Goal: Navigation & Orientation: Understand site structure

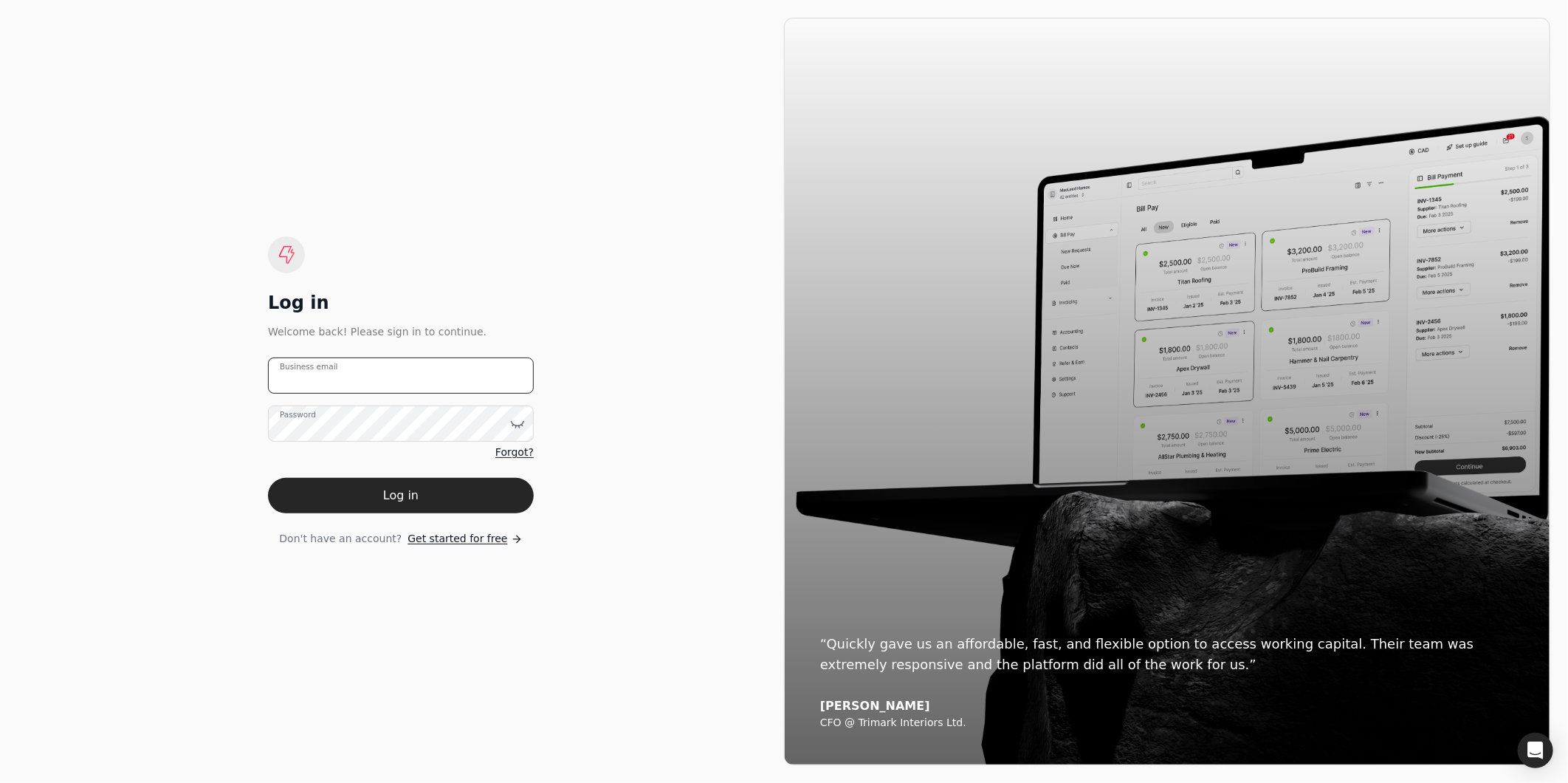
click at [381, 374] on email "Business email" at bounding box center [400, 376] width 266 height 37
drag, startPoint x: 375, startPoint y: 367, endPoint x: 212, endPoint y: 365, distance: 163.0
click at [212, 365] on div "Log in Welcome back! Please sign in to continue. am_dizon Business email Passwo…" at bounding box center [401, 392] width 767 height 747
drag, startPoint x: 449, startPoint y: 377, endPoint x: 416, endPoint y: 376, distance: 33.0
click at [416, 376] on email "am_dizon" at bounding box center [400, 376] width 266 height 37
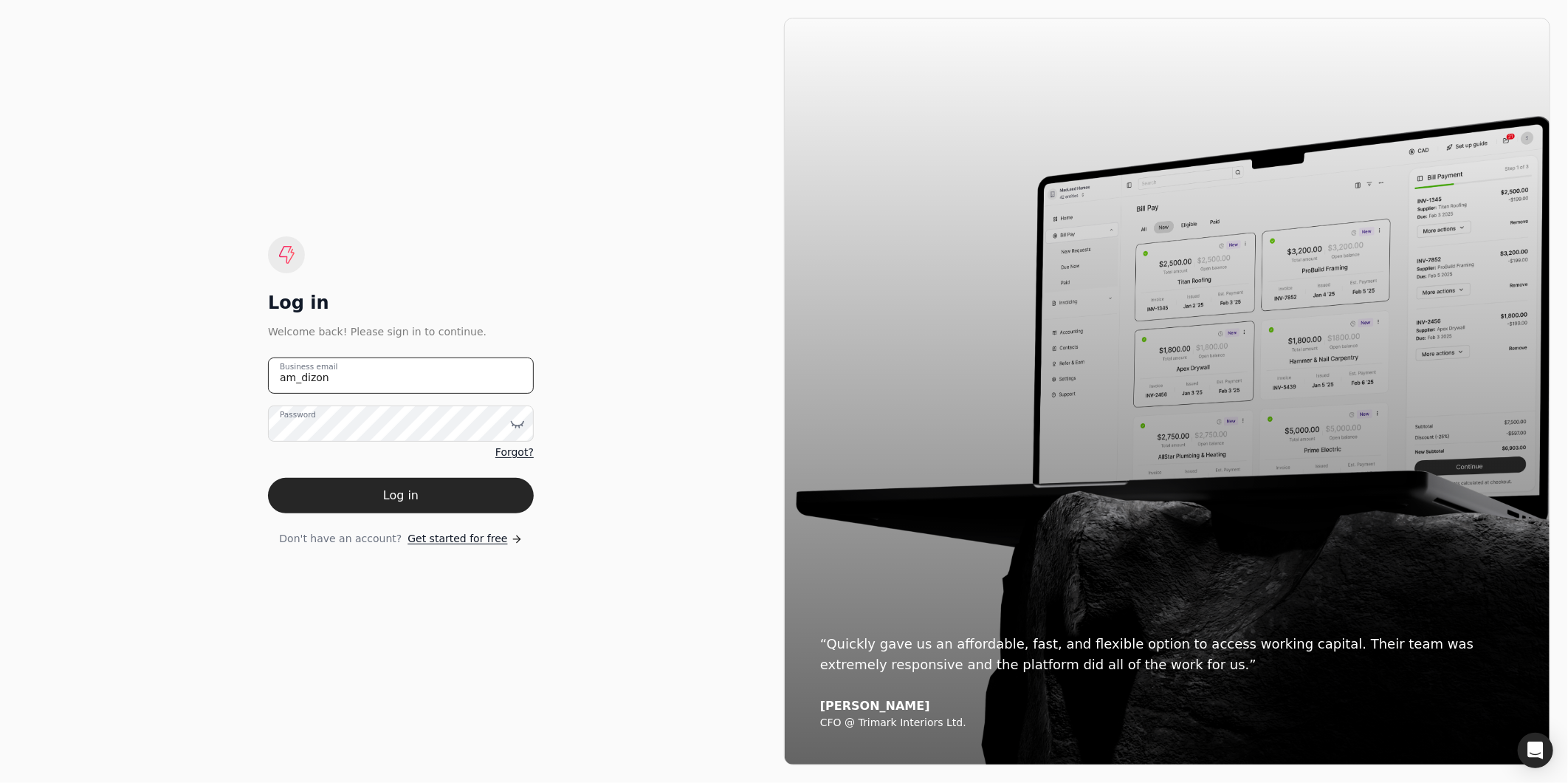
drag, startPoint x: 336, startPoint y: 378, endPoint x: 237, endPoint y: 373, distance: 99.1
click at [237, 373] on div "Log in Welcome back! Please sign in to continue. am_dizon Business email Passwo…" at bounding box center [401, 392] width 767 height 747
type email "[EMAIL_ADDRESS][DOMAIN_NAME]"
click at [268, 475] on button "Log in" at bounding box center [400, 495] width 266 height 36
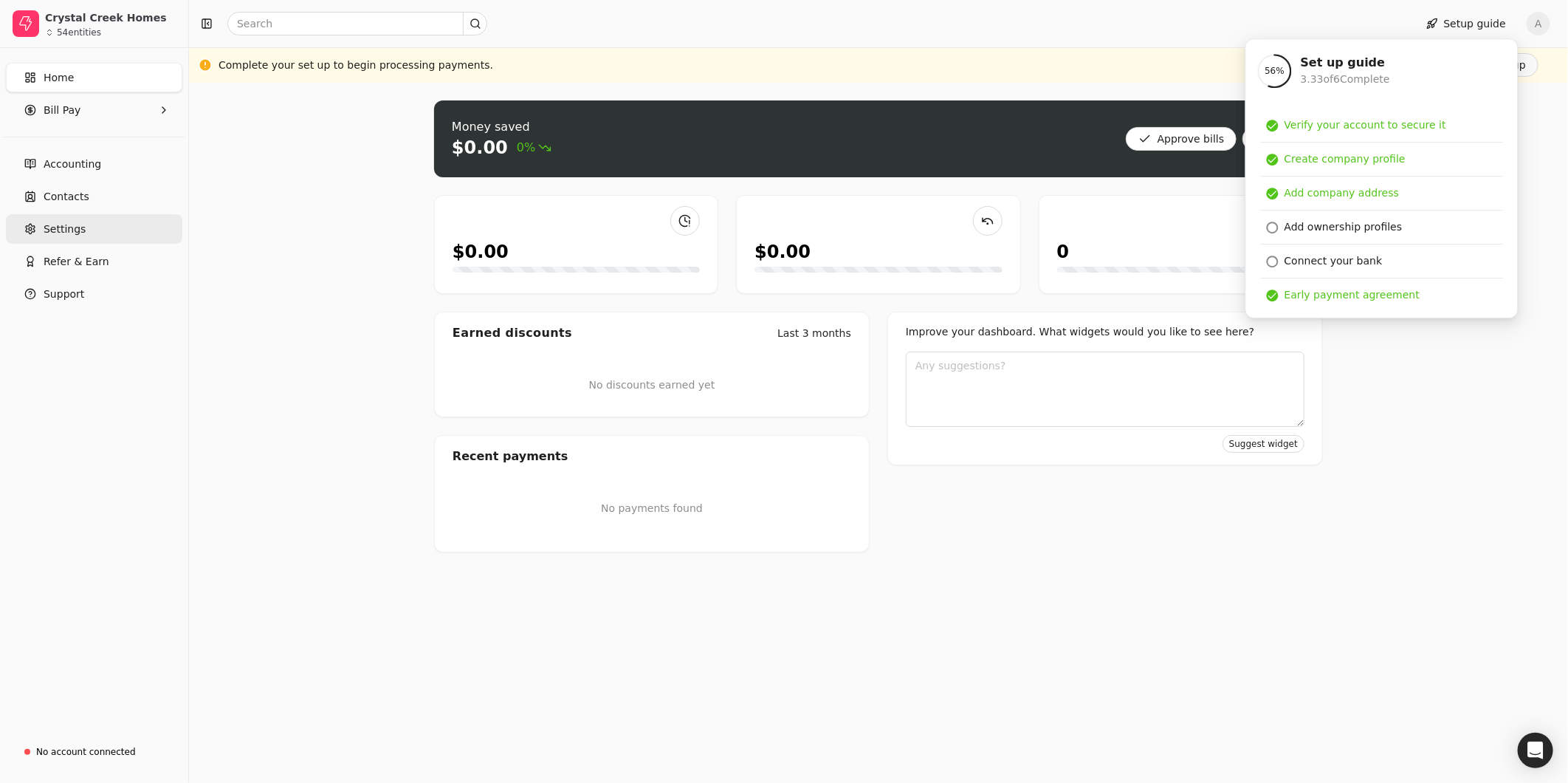
click at [72, 236] on span "Settings" at bounding box center [64, 229] width 42 height 16
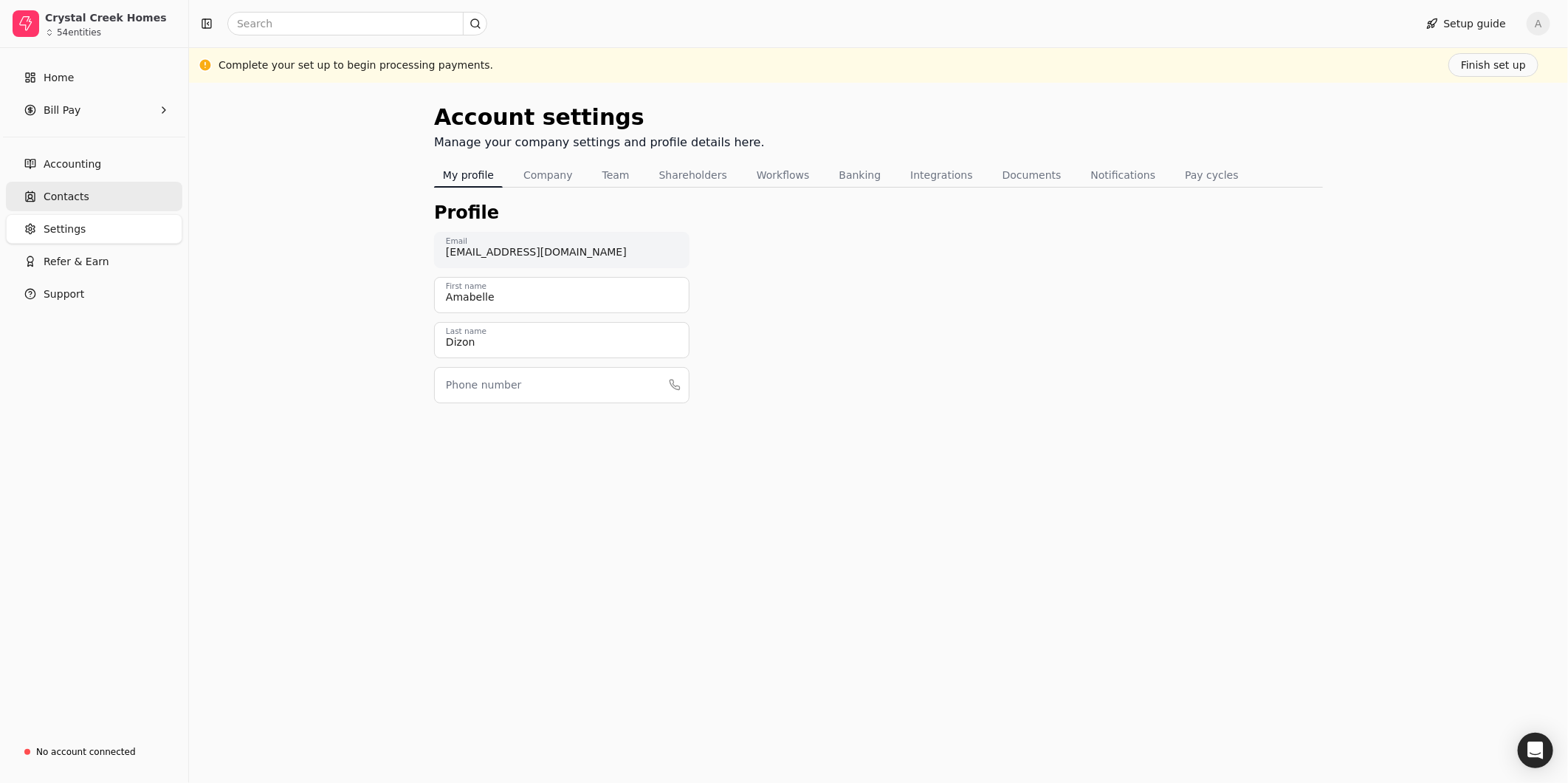
click at [69, 189] on span "Contacts" at bounding box center [66, 197] width 45 height 16
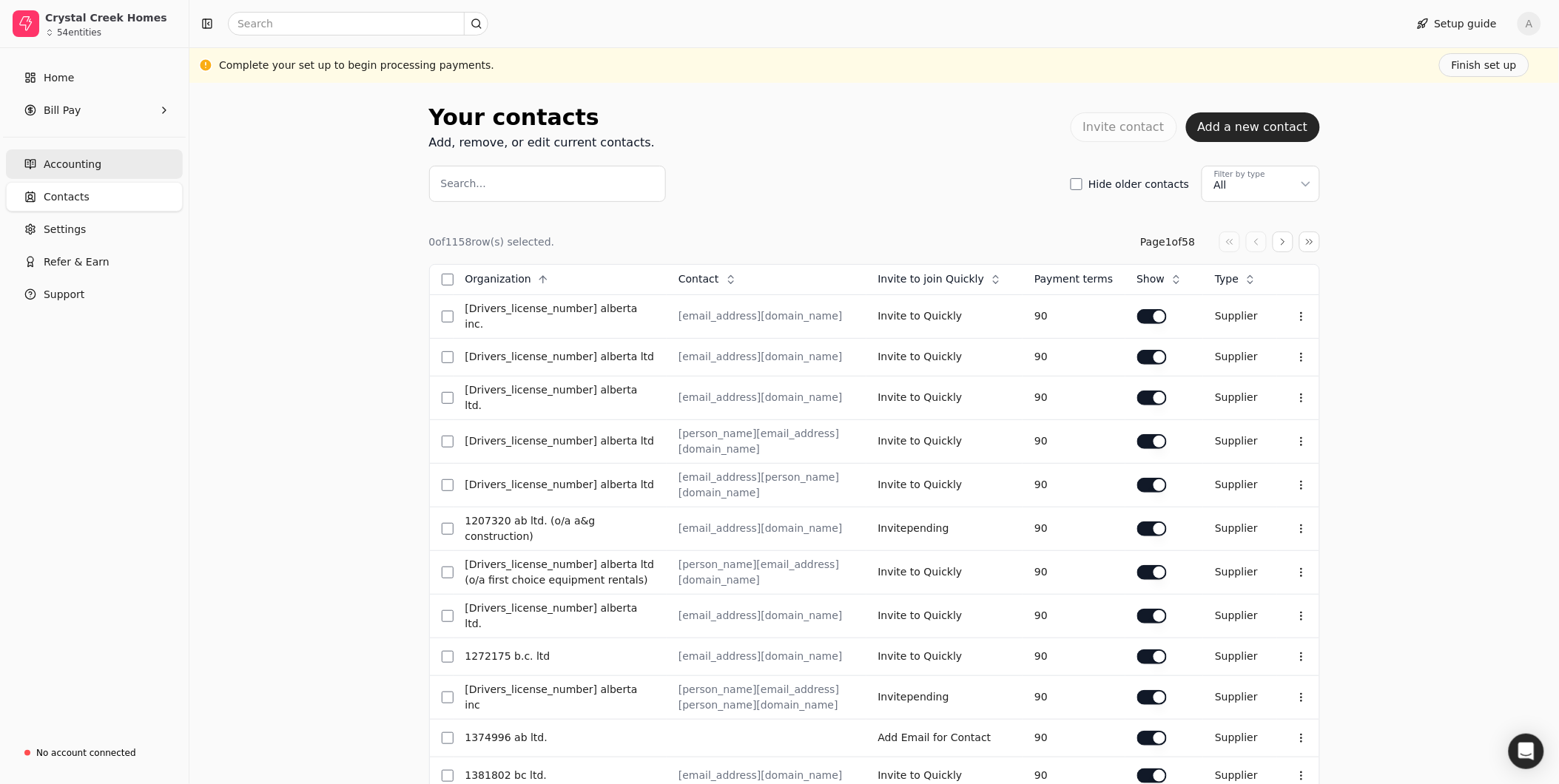
click at [66, 166] on span "Accounting" at bounding box center [72, 164] width 57 height 16
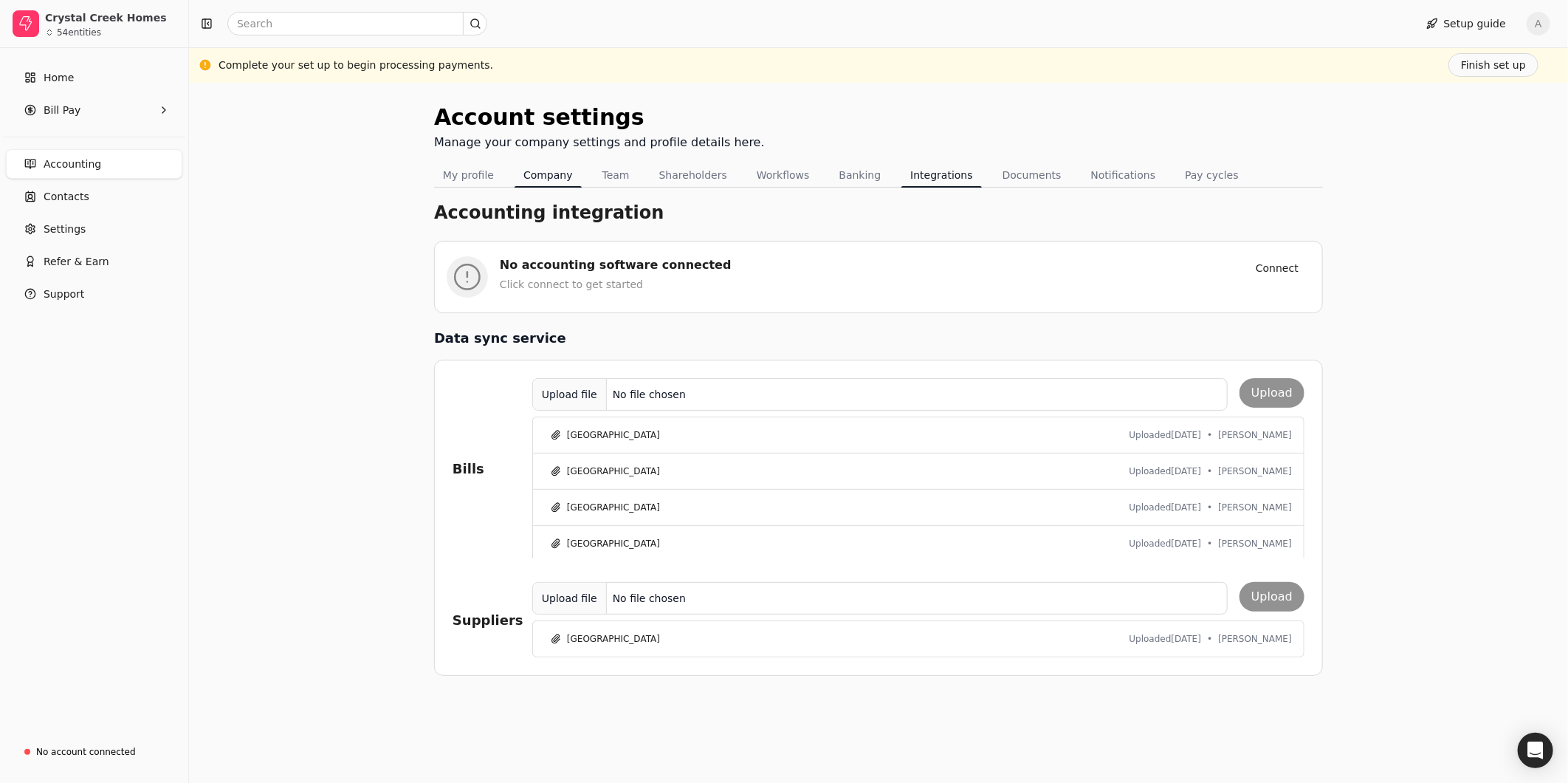
click at [539, 179] on button "Company" at bounding box center [548, 175] width 67 height 24
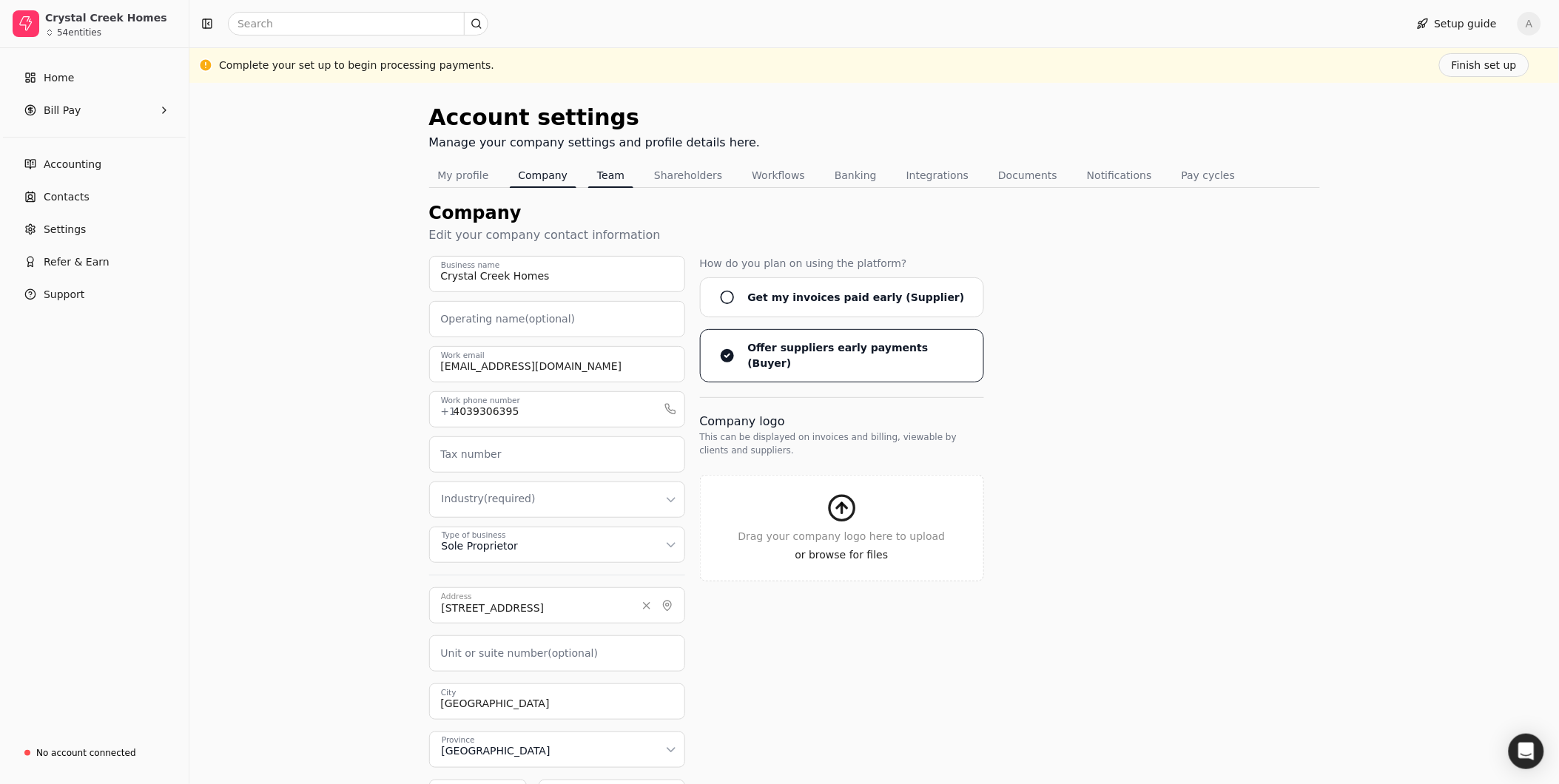
click at [604, 179] on button "Team" at bounding box center [611, 175] width 46 height 24
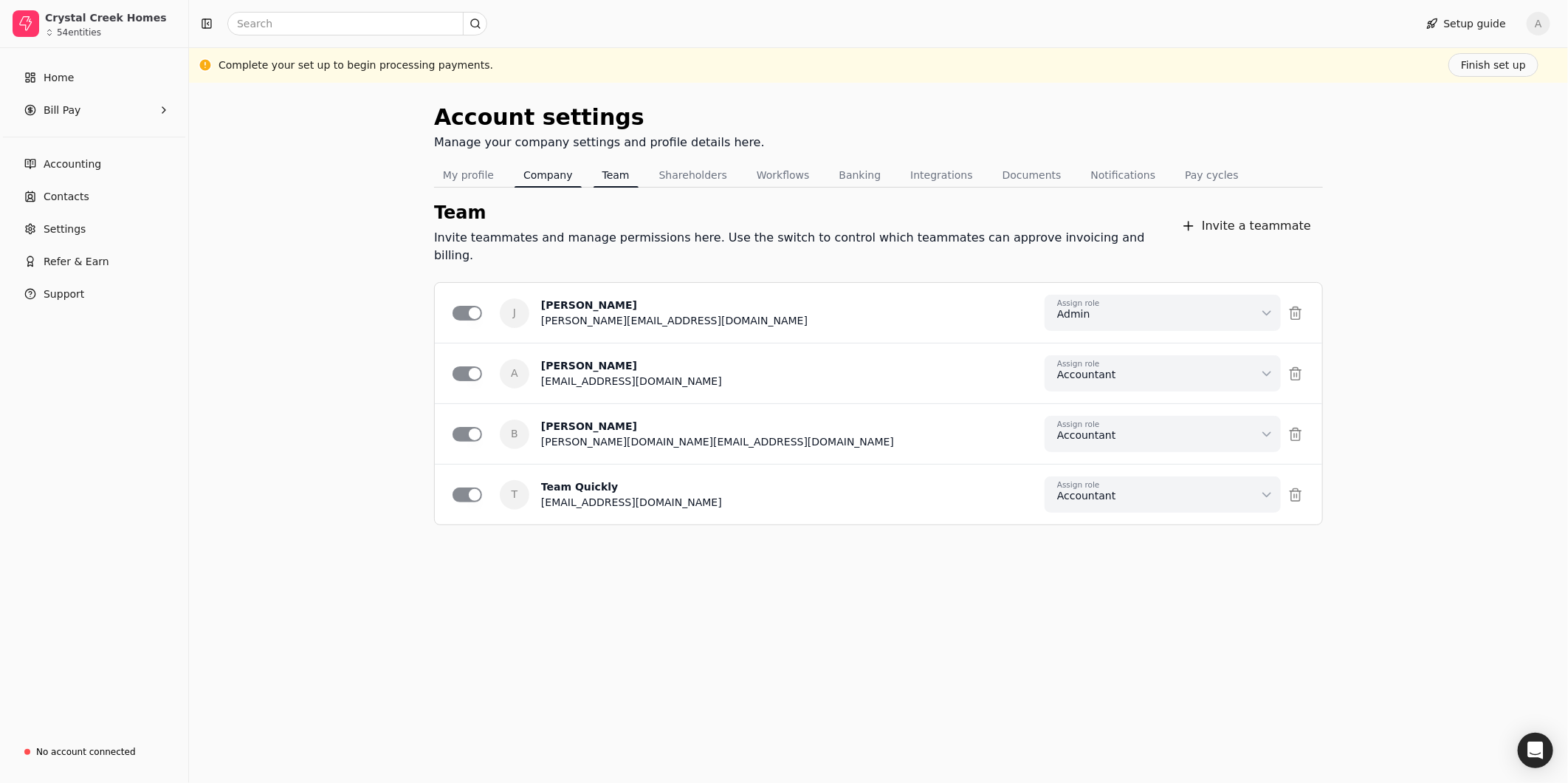
click at [556, 170] on button "Company" at bounding box center [548, 175] width 67 height 24
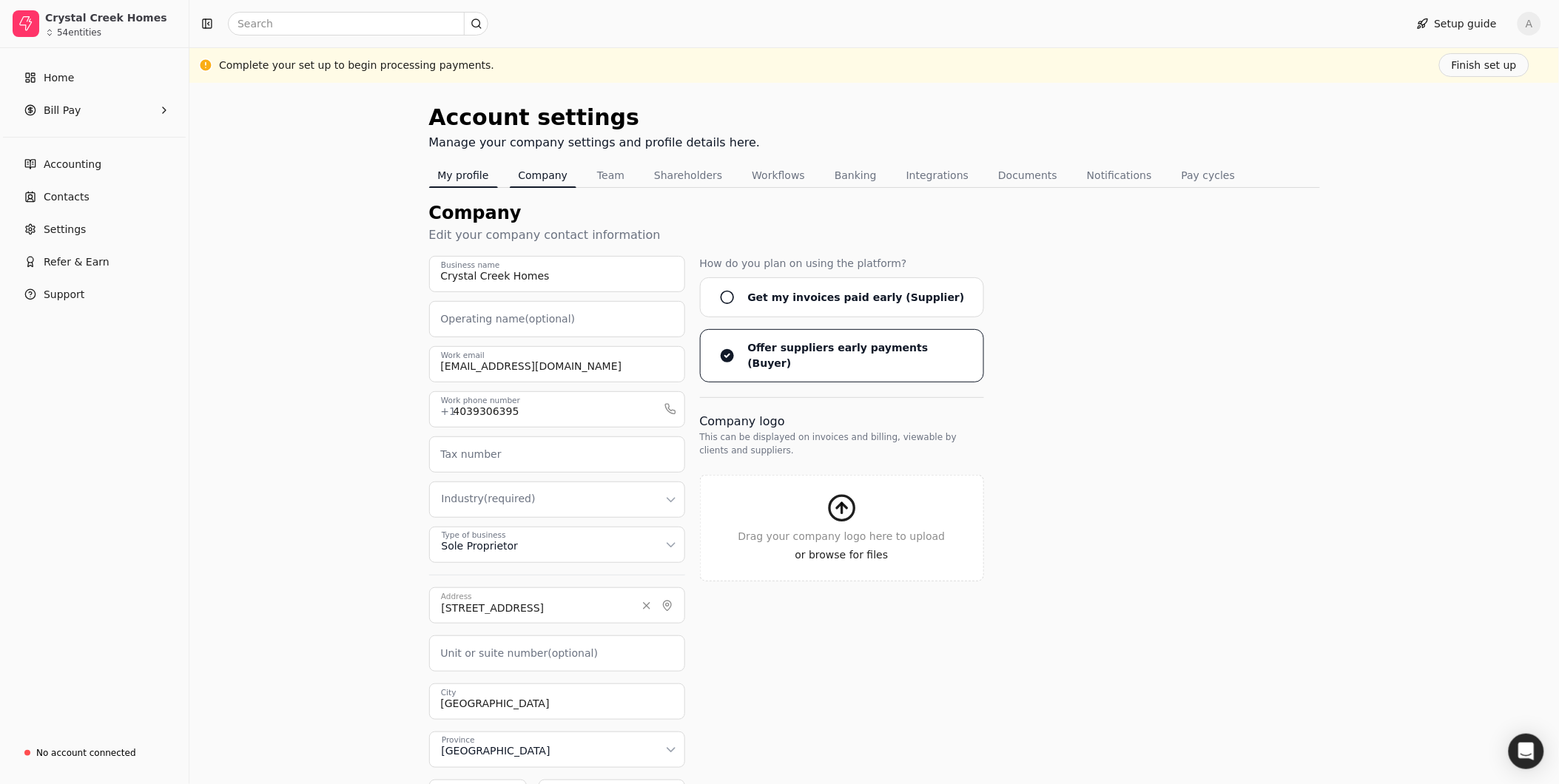
click at [465, 172] on button "My profile" at bounding box center [463, 175] width 68 height 24
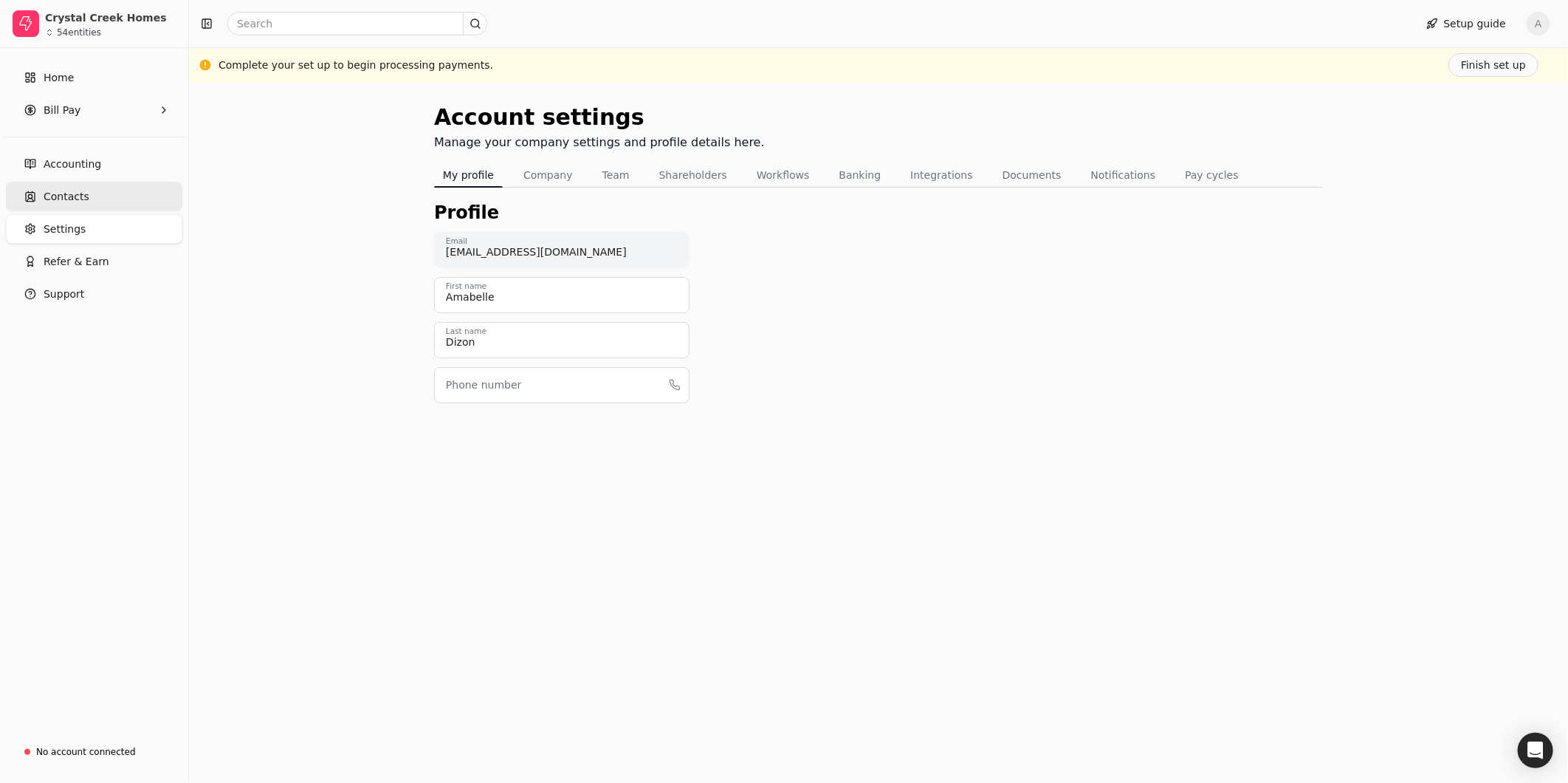
click at [77, 203] on span "Contacts" at bounding box center [66, 197] width 45 height 16
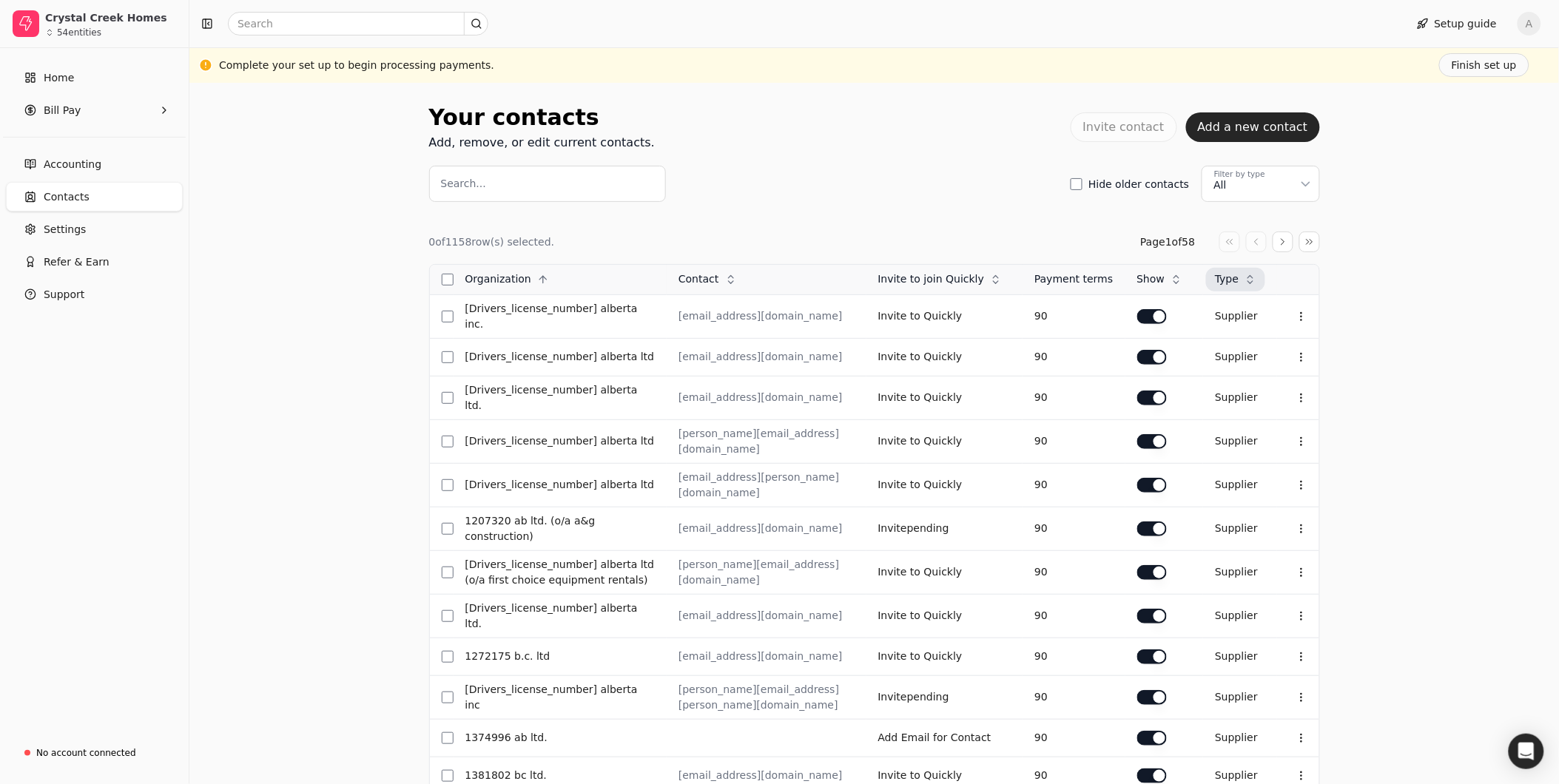
click at [1032, 277] on icon at bounding box center [1251, 276] width 5 height 2
click at [55, 71] on span "Home" at bounding box center [58, 78] width 31 height 16
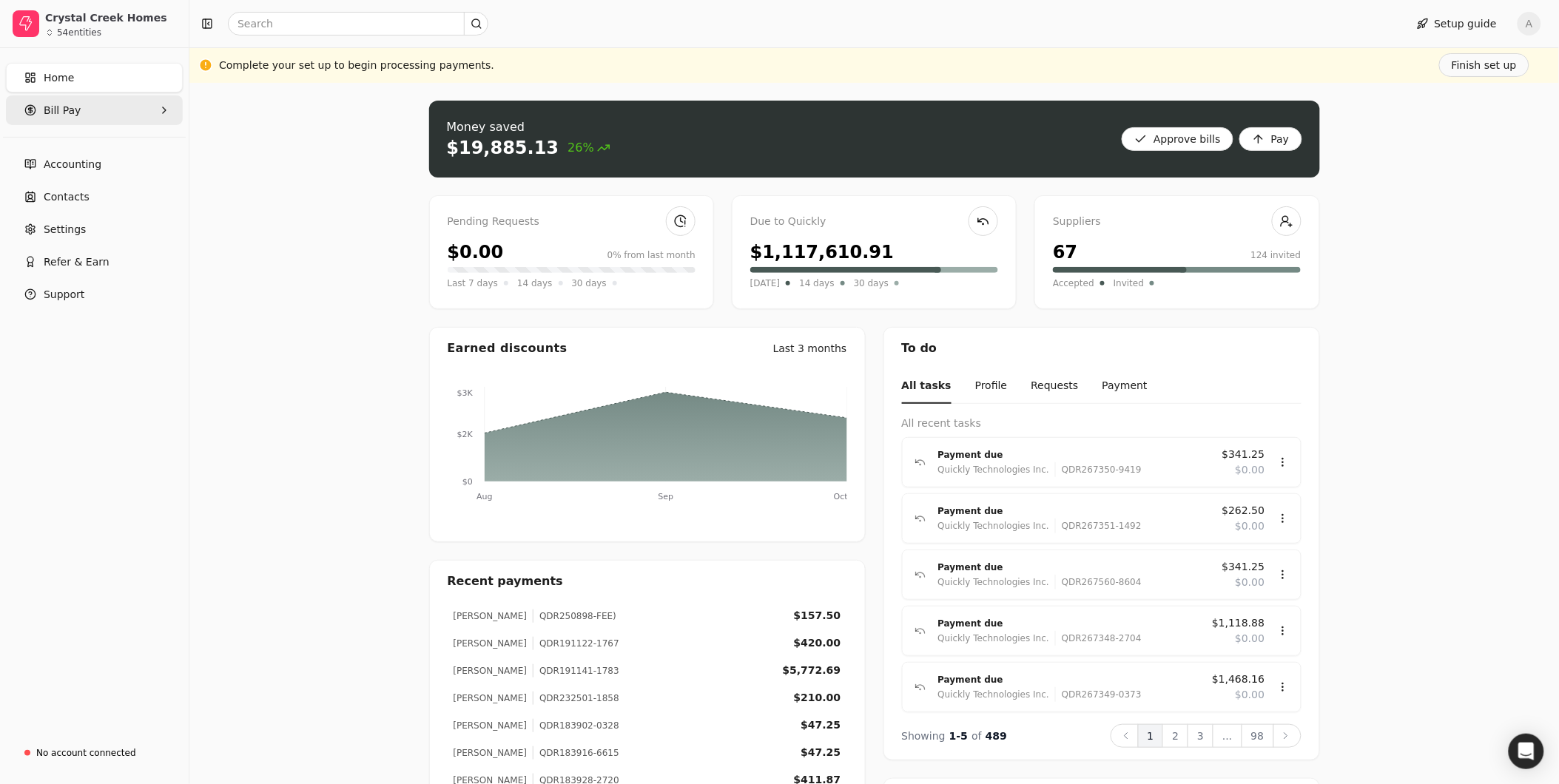
click at [64, 105] on span "Bill Pay" at bounding box center [61, 111] width 37 height 16
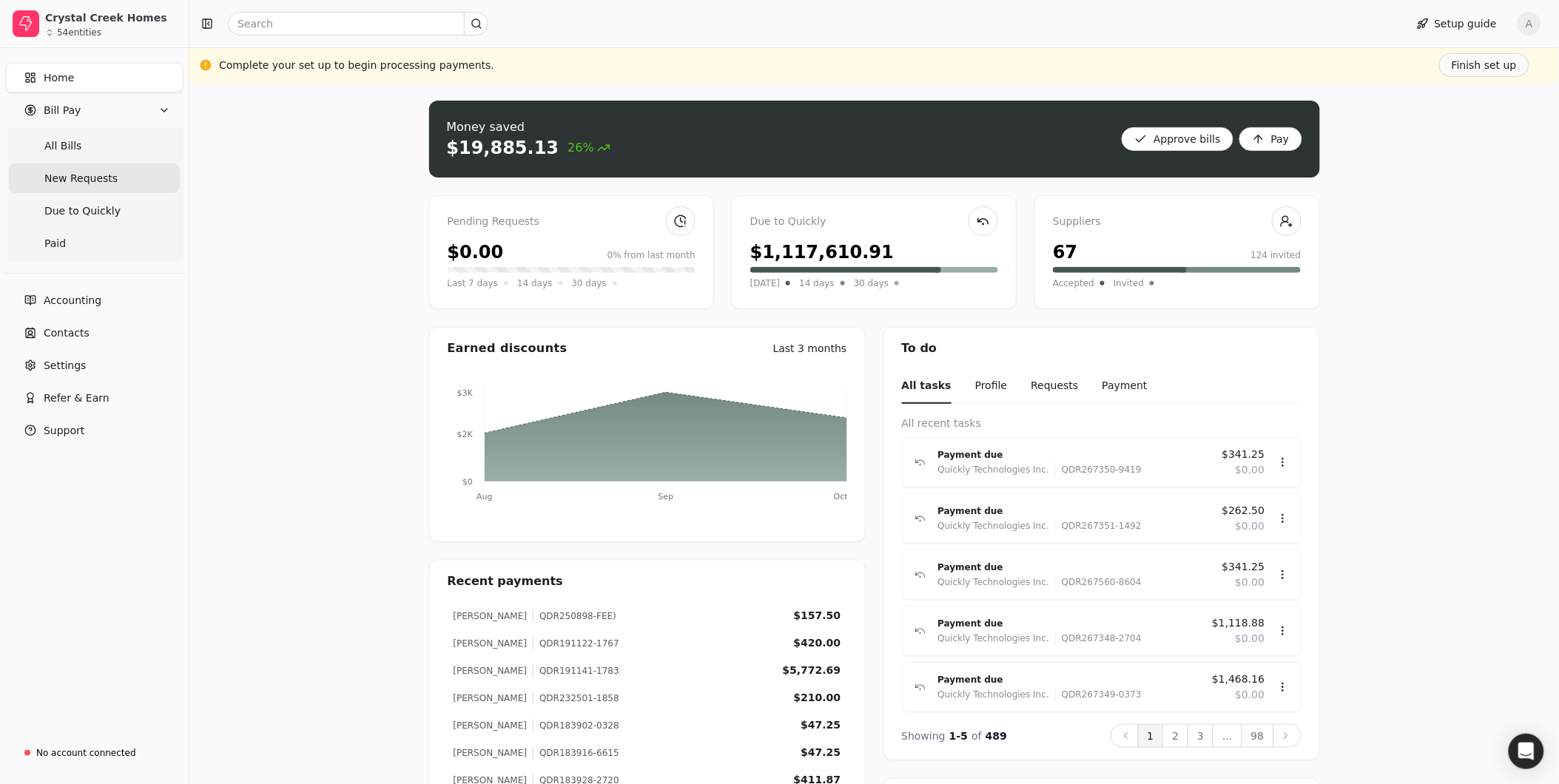
drag, startPoint x: 86, startPoint y: 177, endPoint x: 94, endPoint y: 181, distance: 8.9
click at [86, 178] on span "New Requests" at bounding box center [81, 179] width 73 height 16
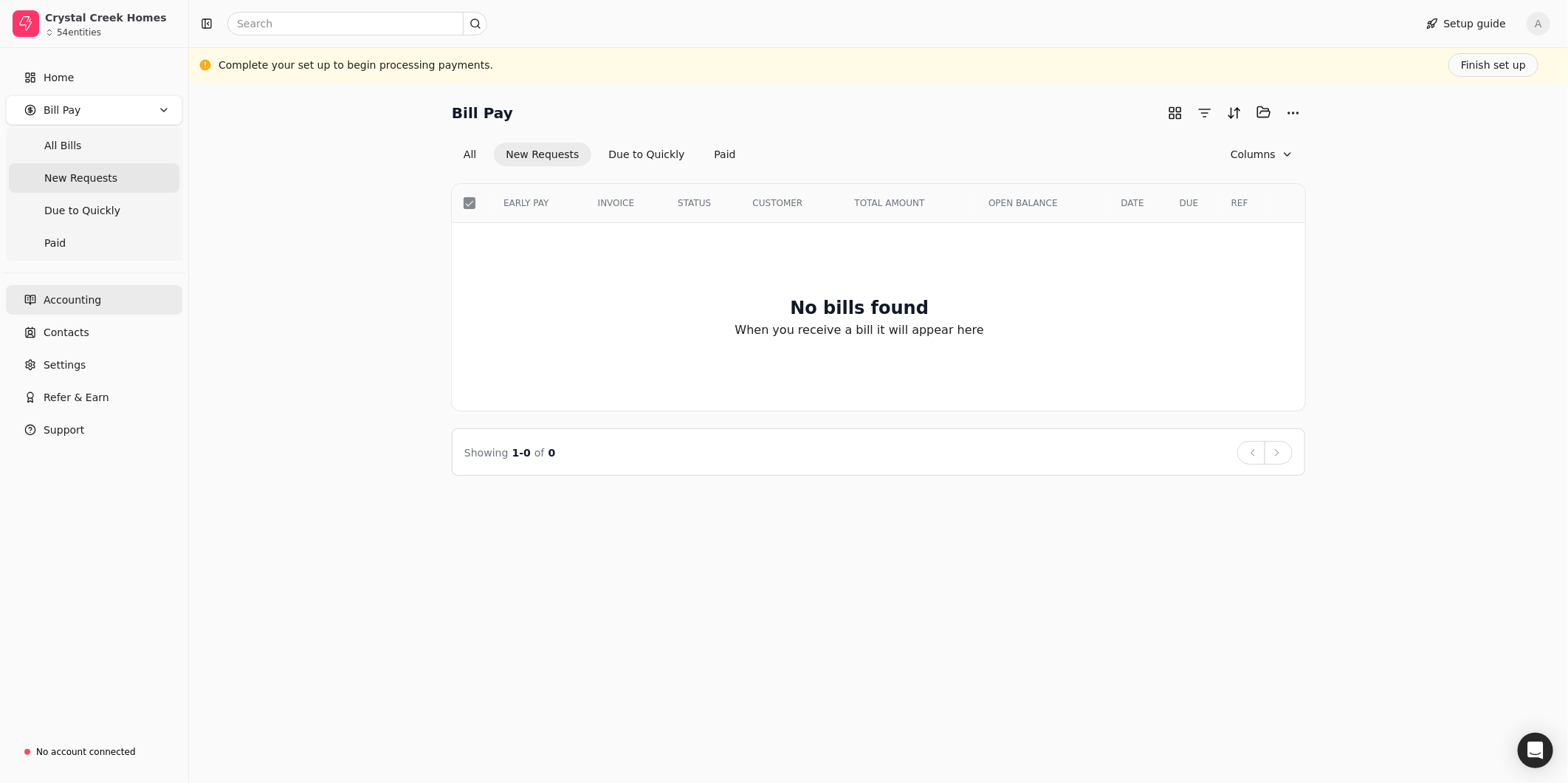
click at [77, 300] on span "Accounting" at bounding box center [72, 301] width 57 height 16
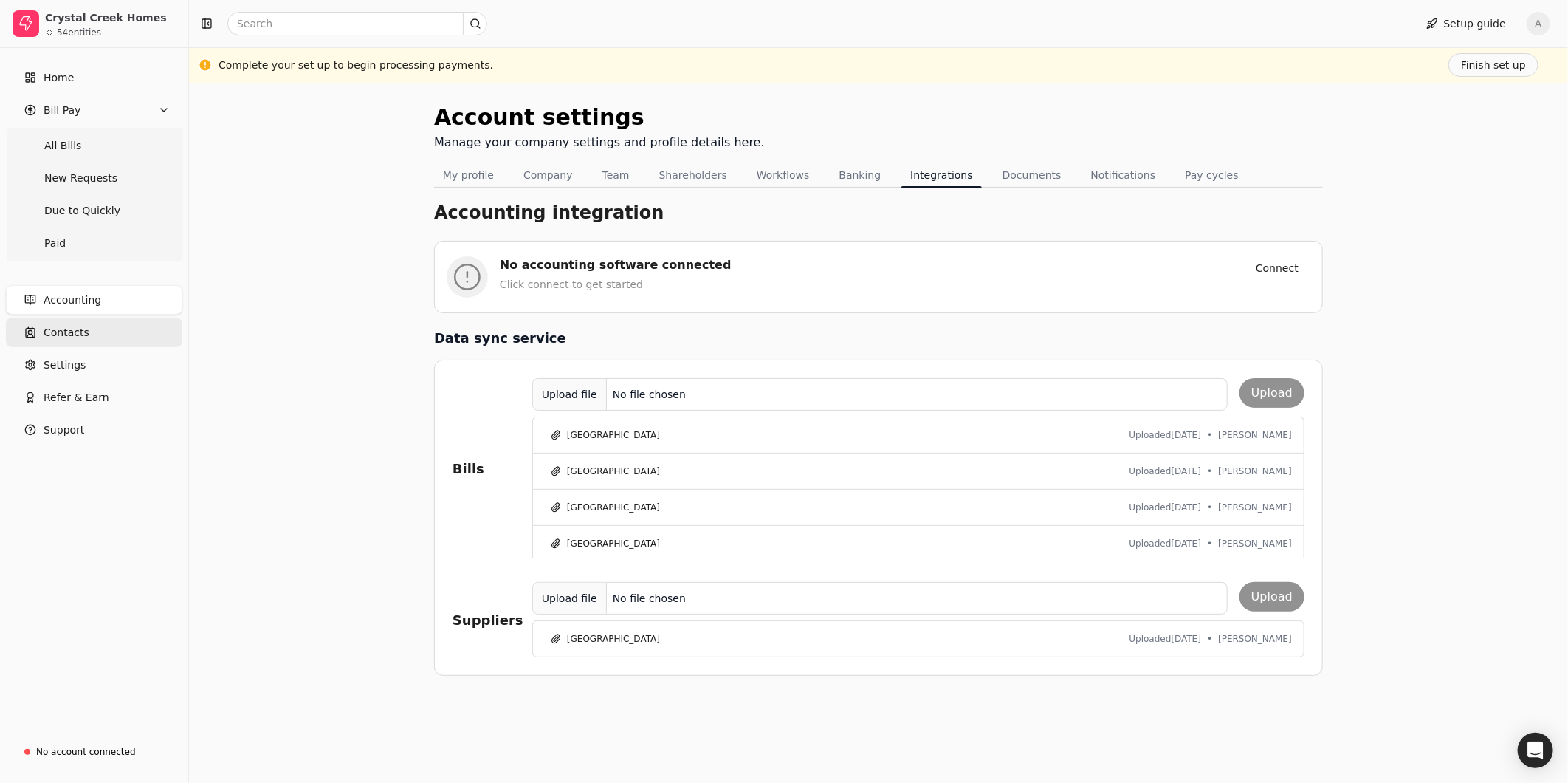
click at [66, 329] on span "Contacts" at bounding box center [66, 333] width 45 height 16
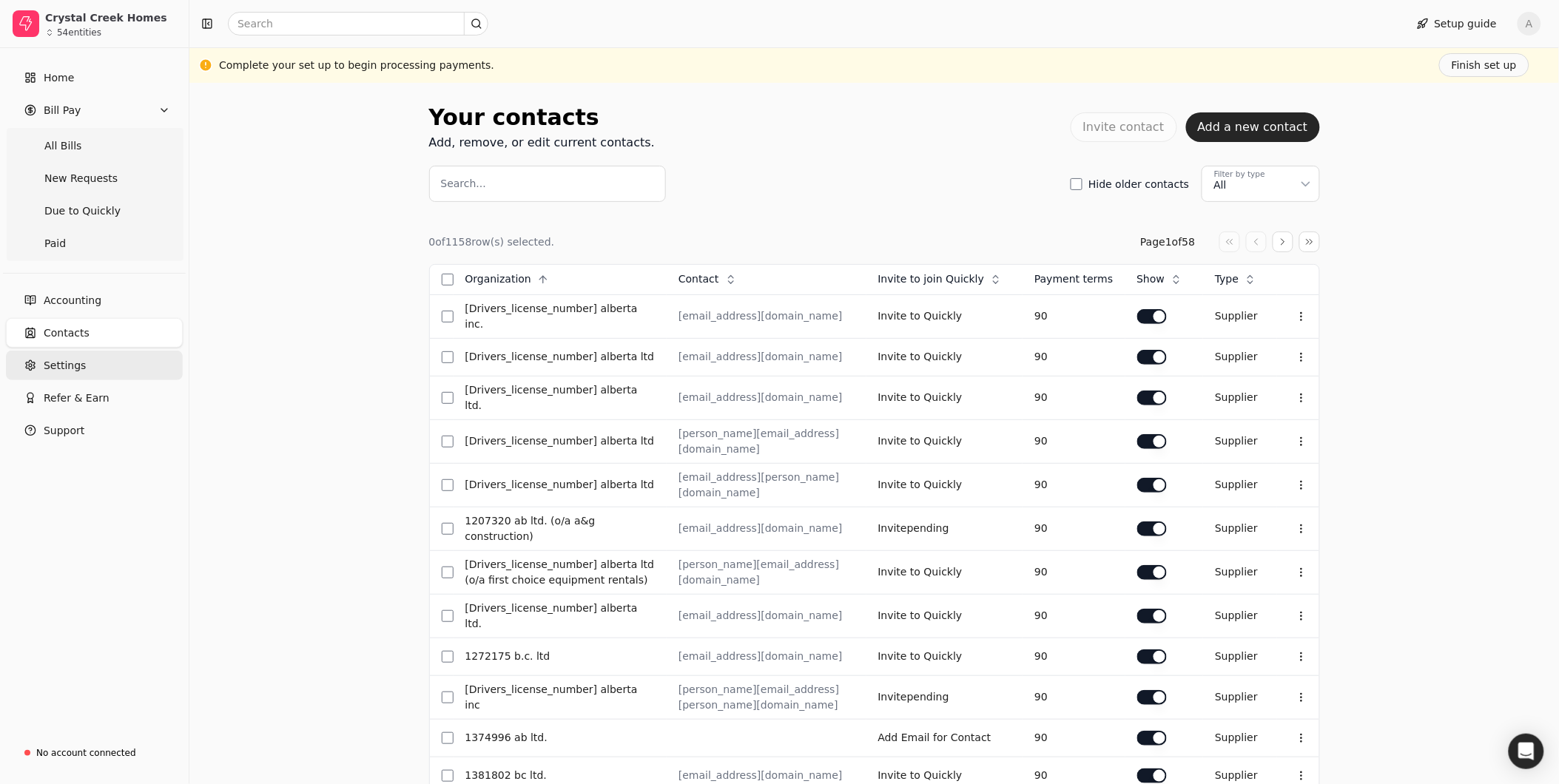
click at [63, 358] on span "Settings" at bounding box center [64, 366] width 43 height 16
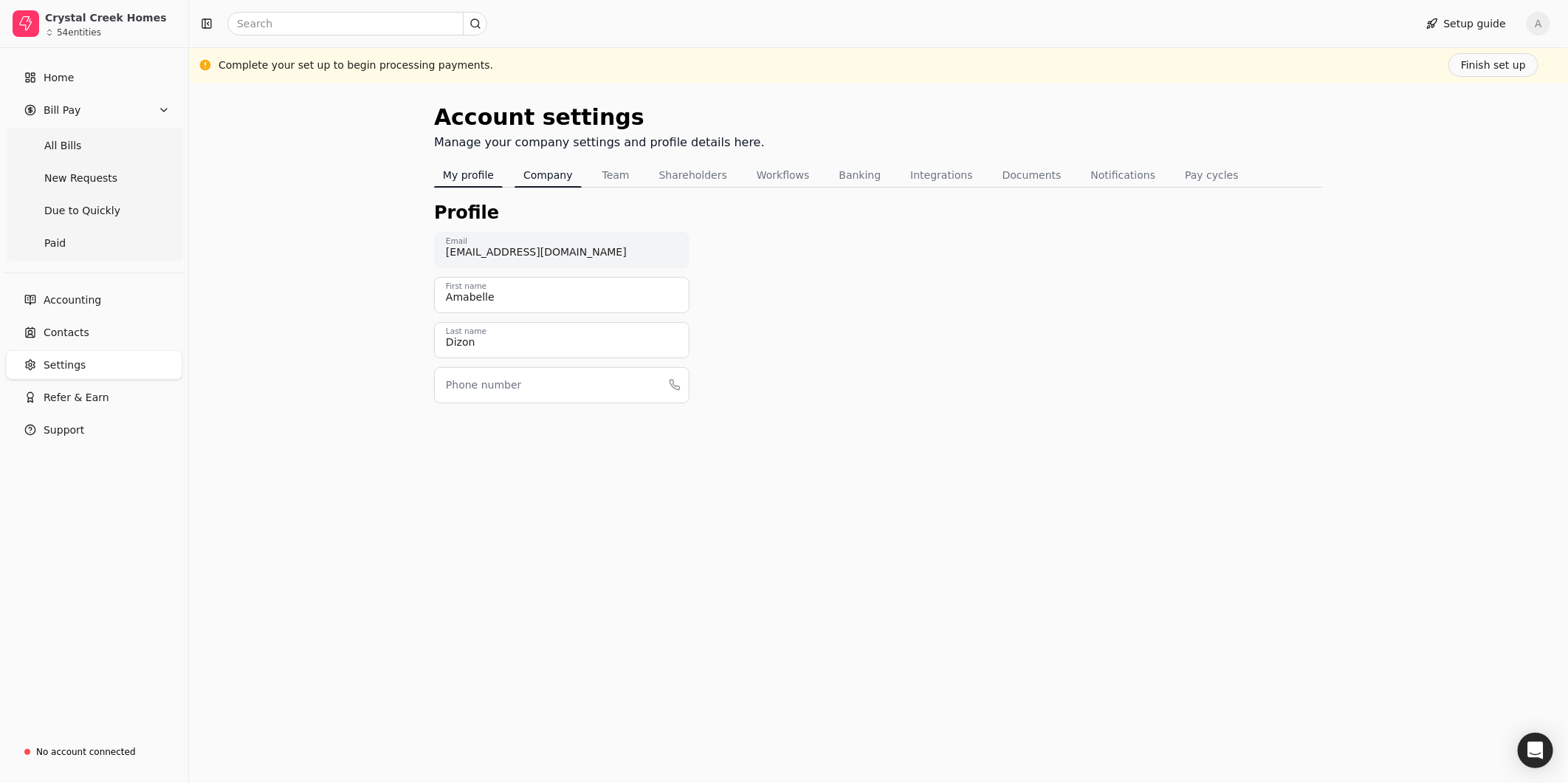
click at [543, 185] on button "Company" at bounding box center [548, 175] width 67 height 24
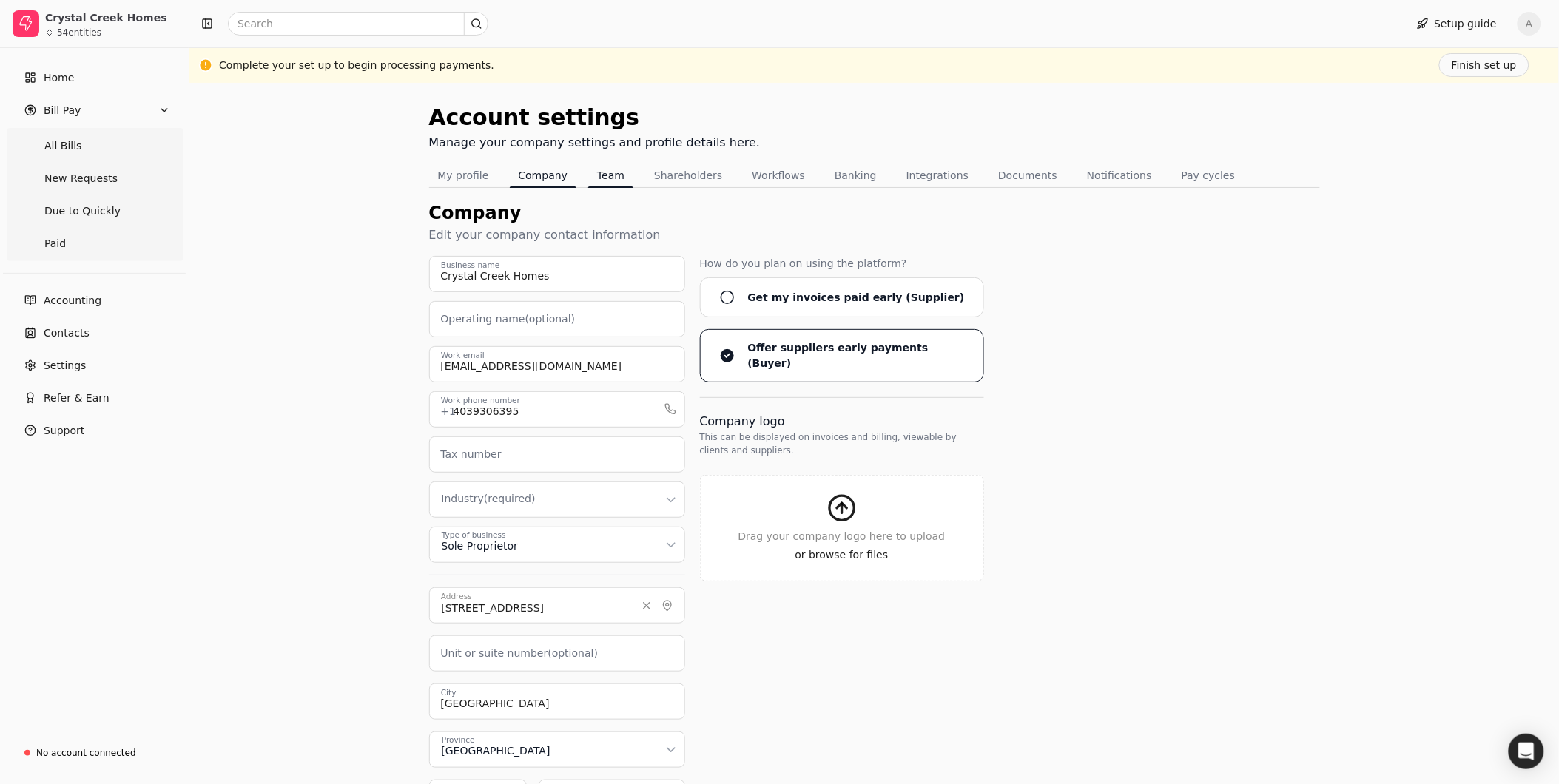
click at [613, 179] on button "Team" at bounding box center [611, 175] width 46 height 24
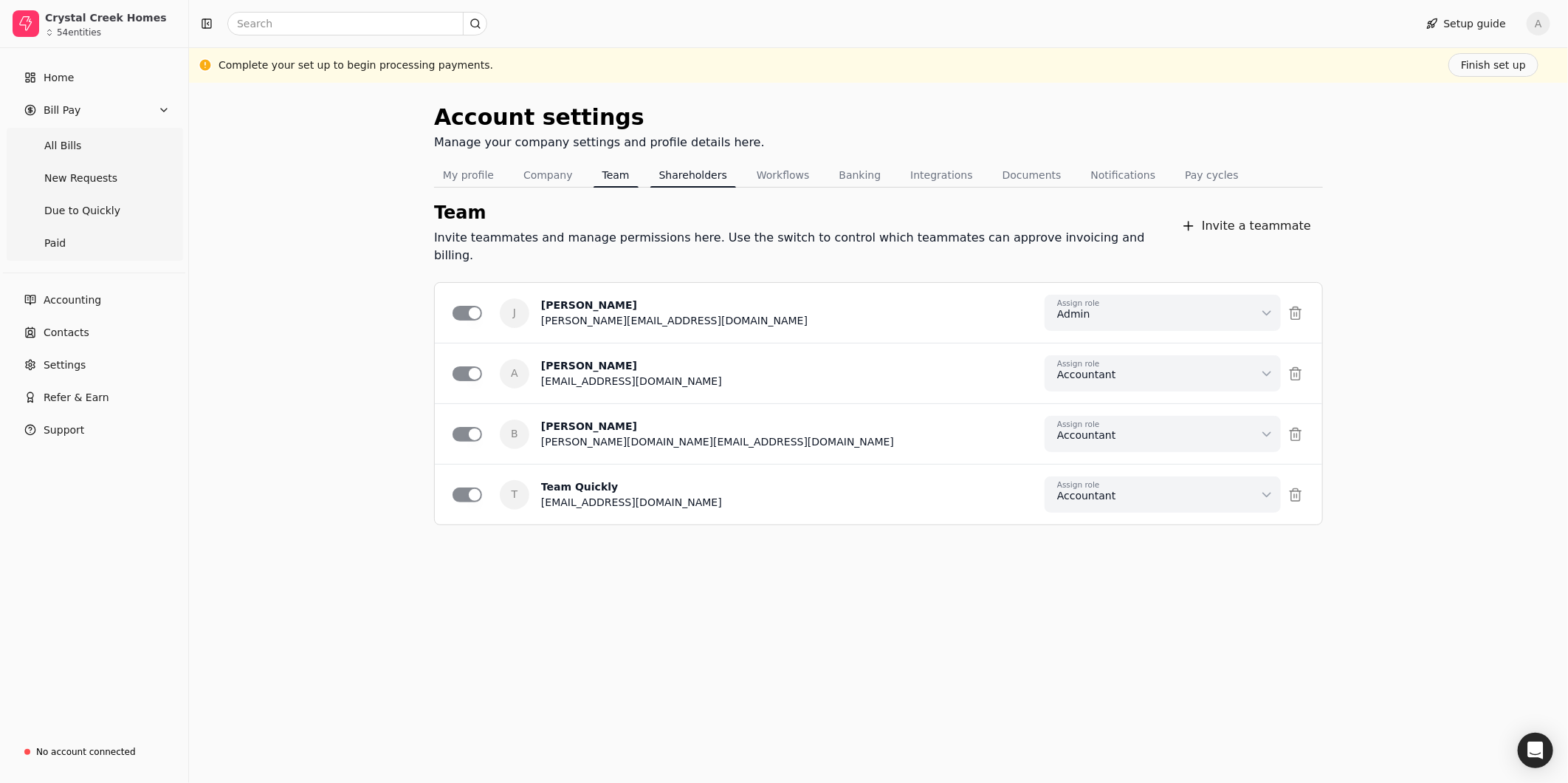
click at [673, 180] on button "Shareholders" at bounding box center [693, 175] width 86 height 24
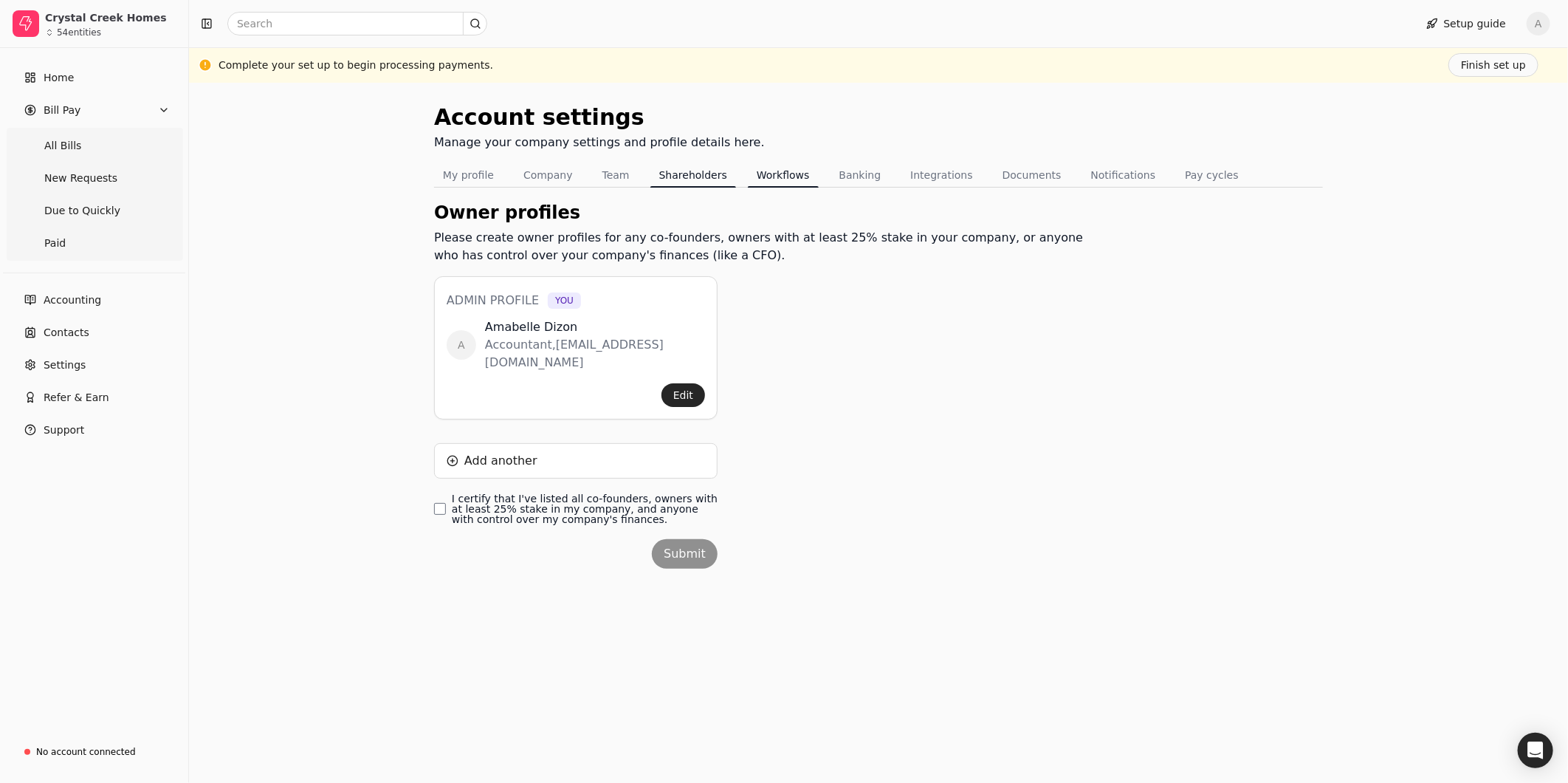
click at [766, 178] on button "Workflows" at bounding box center [784, 175] width 71 height 24
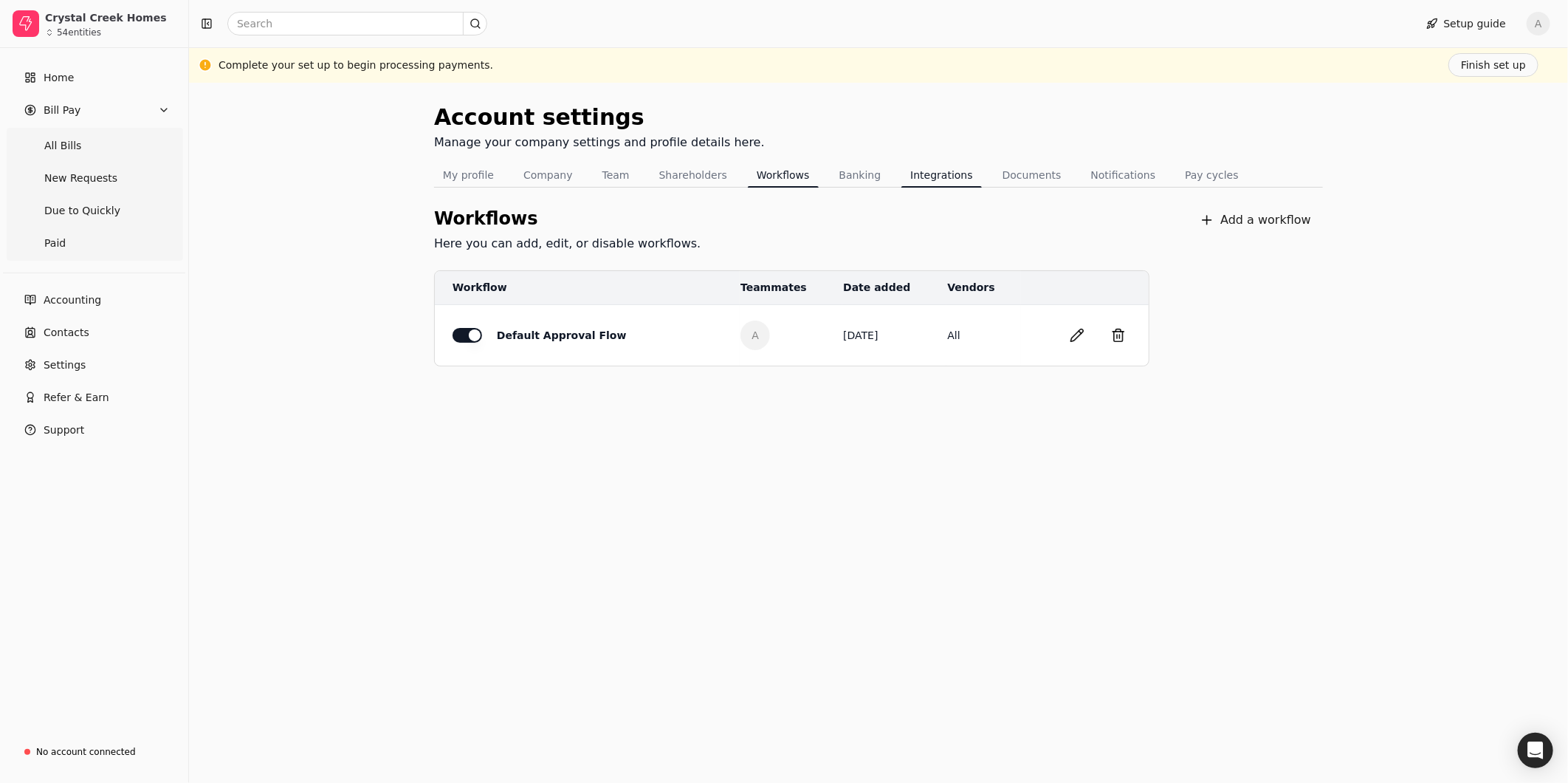
drag, startPoint x: 829, startPoint y: 181, endPoint x: 877, endPoint y: 183, distance: 48.0
click at [832, 182] on button "Banking" at bounding box center [861, 175] width 60 height 24
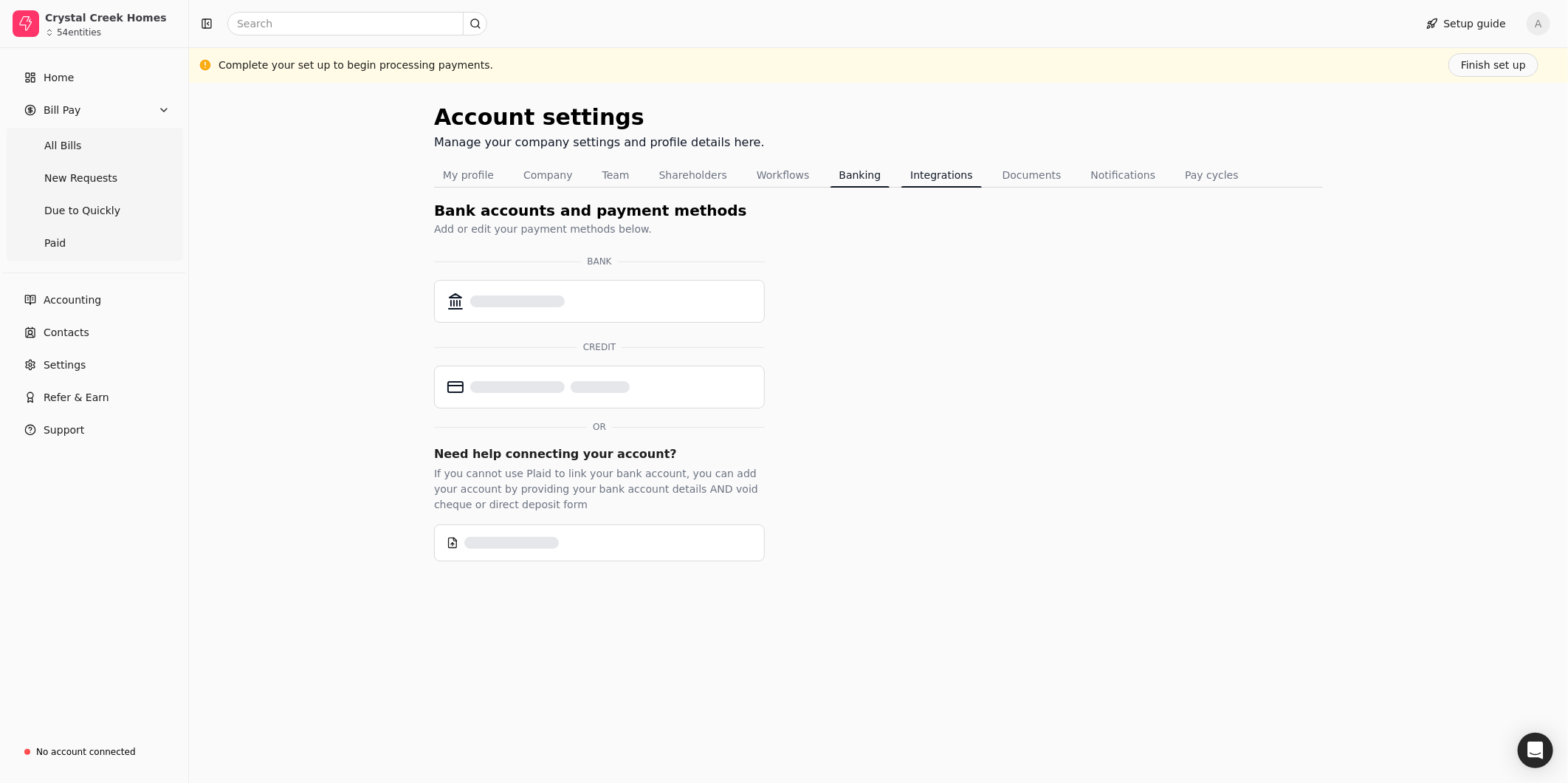
click at [901, 182] on button "Integrations" at bounding box center [941, 175] width 80 height 24
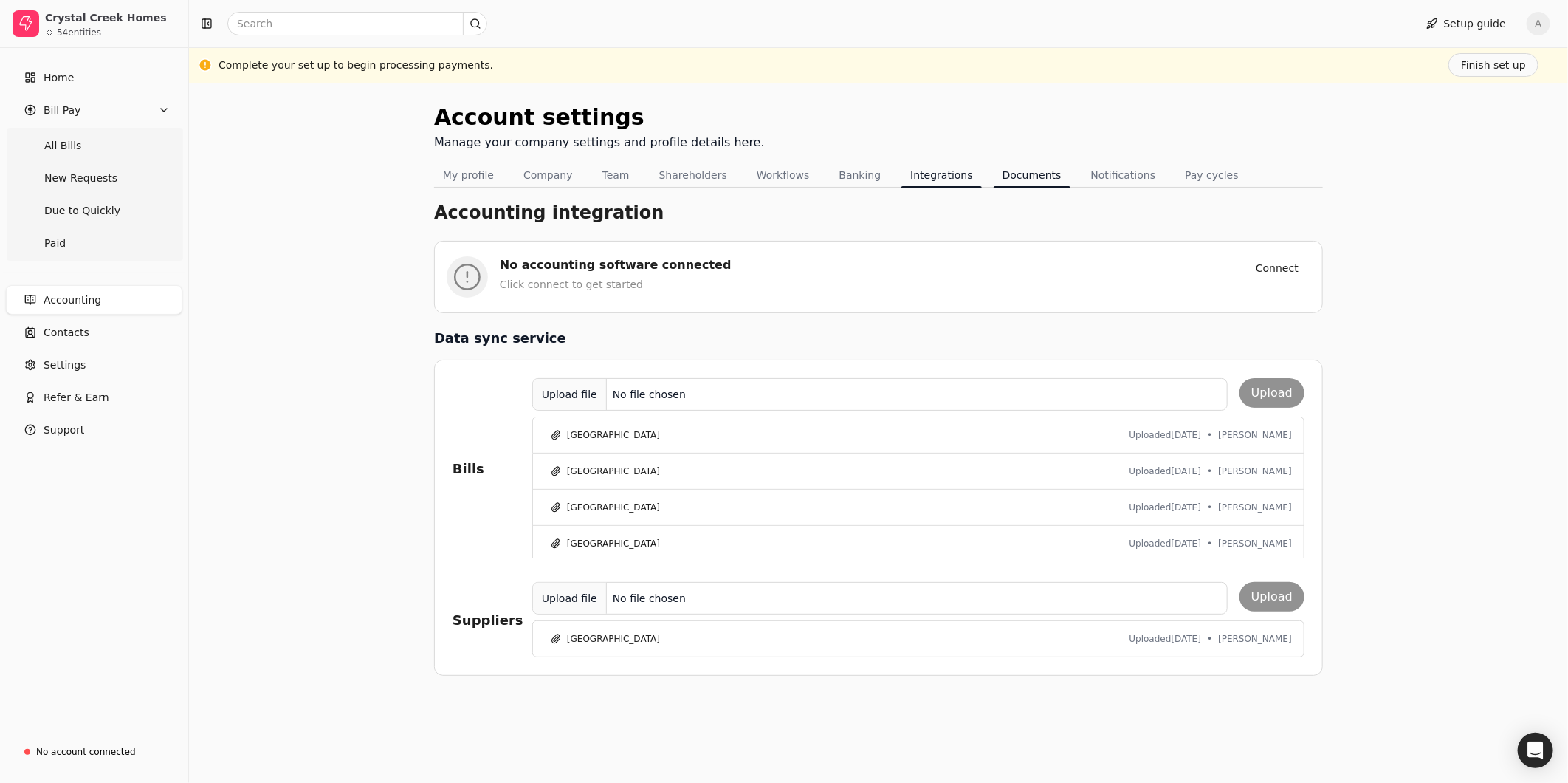
click at [1001, 180] on button "Documents" at bounding box center [1032, 175] width 77 height 24
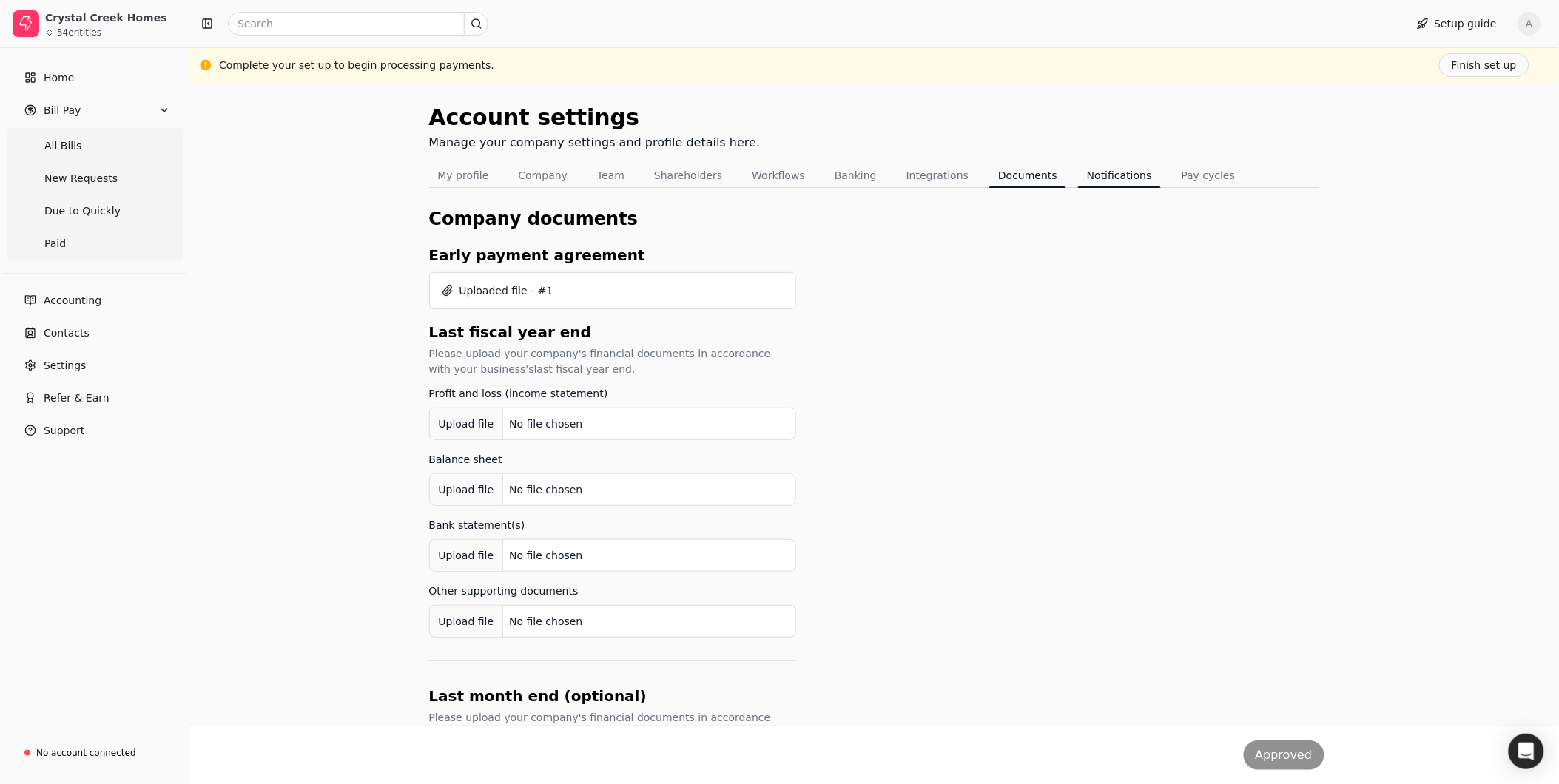
click at [1032, 176] on button "Notifications" at bounding box center [1120, 175] width 83 height 24
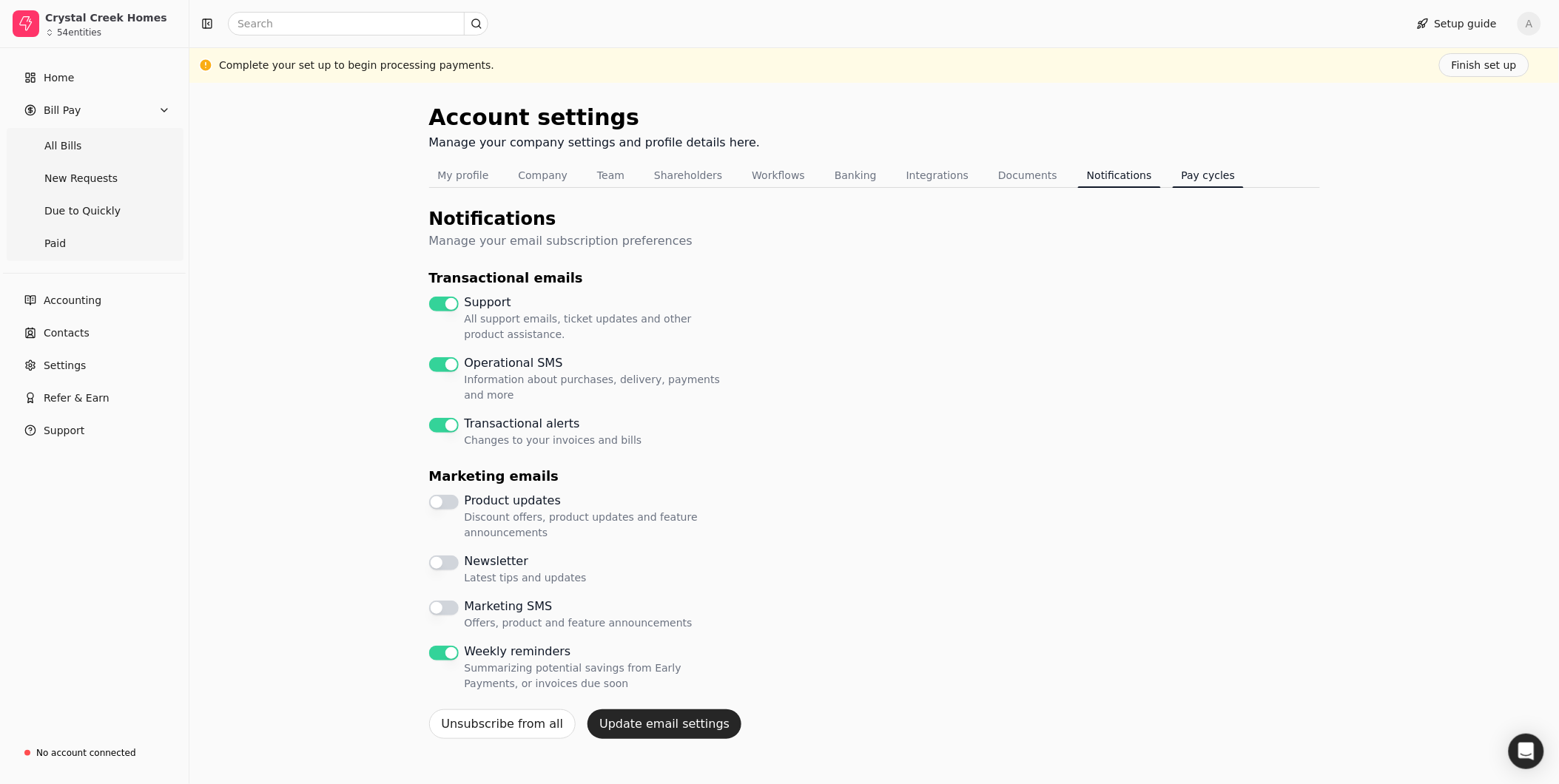
click at [1032, 172] on button "Pay cycles" at bounding box center [1208, 175] width 71 height 24
